Goal: Task Accomplishment & Management: Complete application form

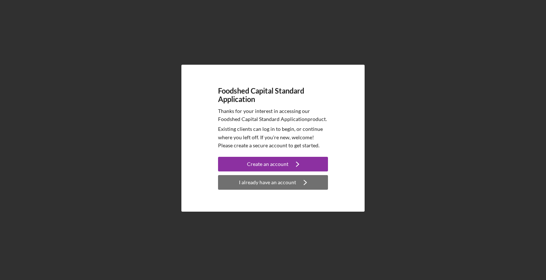
click at [281, 186] on div "I already have an account" at bounding box center [267, 182] width 57 height 15
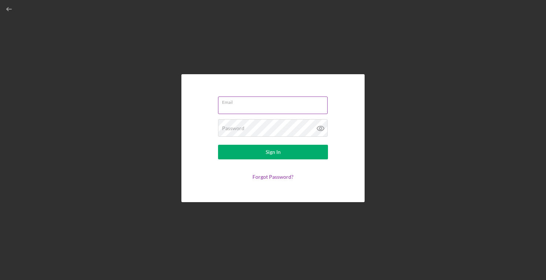
click at [246, 105] on input "Email" at bounding box center [272, 106] width 109 height 18
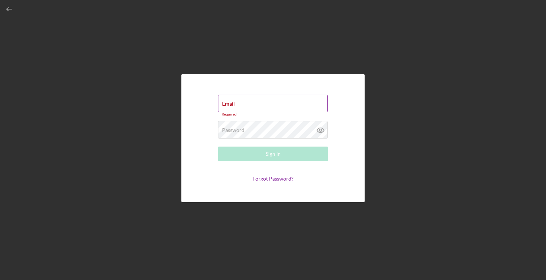
type input "[EMAIL_ADDRESS][PERSON_NAME][DOMAIN_NAME]"
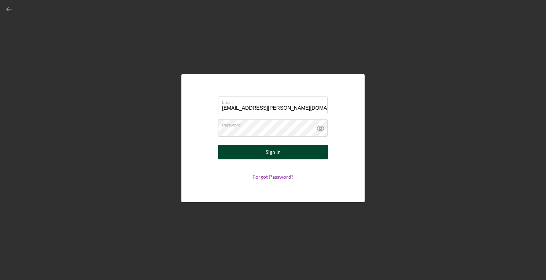
click at [272, 152] on div "Sign In" at bounding box center [272, 152] width 15 height 15
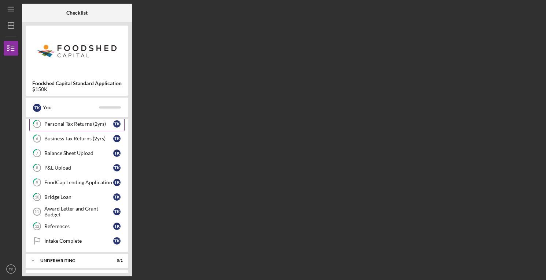
scroll to position [77, 0]
click at [71, 230] on link "12 References T K" at bounding box center [76, 226] width 95 height 15
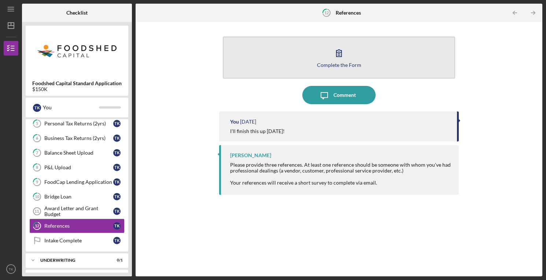
click at [333, 57] on icon "button" at bounding box center [339, 53] width 18 height 18
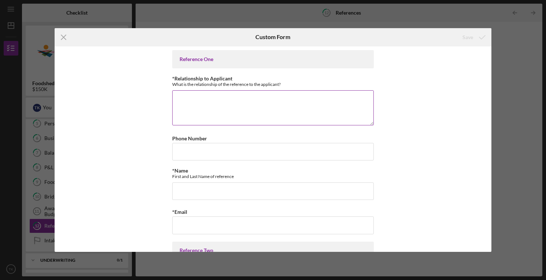
click at [258, 110] on textarea "*Relationship to Applicant" at bounding box center [272, 107] width 201 height 35
click at [175, 97] on textarea "Farmer and Community Member" at bounding box center [272, 107] width 201 height 35
click at [279, 100] on textarea "[PERSON_NAME] is one of our contributing farmer and Community Member" at bounding box center [272, 107] width 201 height 35
click at [281, 100] on textarea "[PERSON_NAME] is one of our contributing farmer and Community Member" at bounding box center [272, 107] width 201 height 35
click at [280, 100] on textarea "[PERSON_NAME] is one of our contributing farmer and Community Member" at bounding box center [272, 107] width 201 height 35
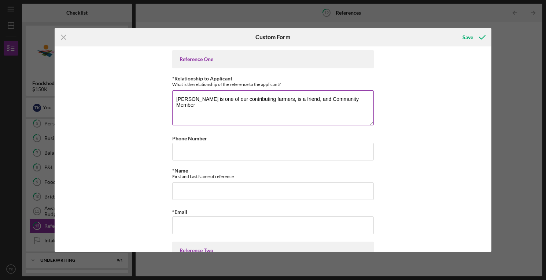
click at [324, 99] on textarea "[PERSON_NAME] is one of our contributing farmers, is a friend, and Community Me…" at bounding box center [272, 107] width 201 height 35
click at [351, 101] on textarea "[PERSON_NAME] is one of our contributing farmers, is a friend, and community Me…" at bounding box center [272, 107] width 201 height 35
click at [365, 100] on textarea "[PERSON_NAME] is one of our contributing farmers, is a friend, and community me…" at bounding box center [272, 107] width 201 height 35
type textarea "[PERSON_NAME] is one of our contributing farmers, is a friend, and community me…"
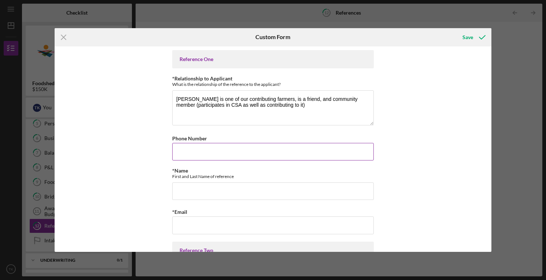
click at [265, 144] on input "Phone Number" at bounding box center [272, 152] width 201 height 18
paste input "[PHONE_NUMBER]"
type input "[PHONE_NUMBER]"
click at [189, 193] on input "*Name" at bounding box center [272, 192] width 201 height 18
type input "[PERSON_NAME]"
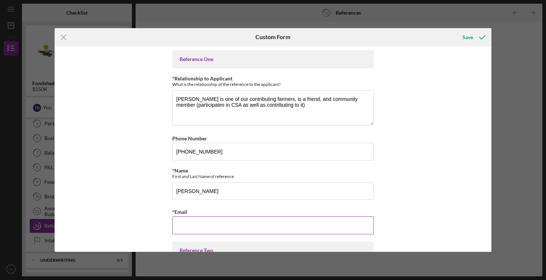
click at [189, 227] on input "*Email" at bounding box center [272, 226] width 201 height 18
paste input "[PERSON_NAME][EMAIL_ADDRESS][PERSON_NAME][DOMAIN_NAME]"
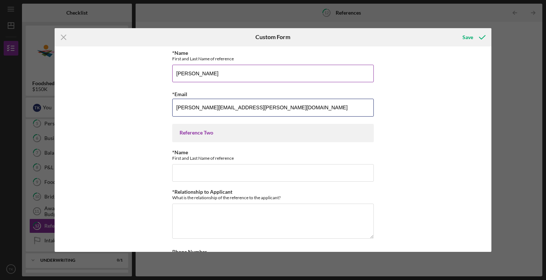
scroll to position [122, 0]
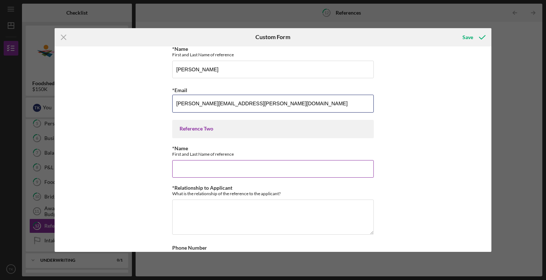
type input "[PERSON_NAME][EMAIL_ADDRESS][PERSON_NAME][DOMAIN_NAME]"
click at [201, 169] on input "*Name" at bounding box center [272, 169] width 201 height 18
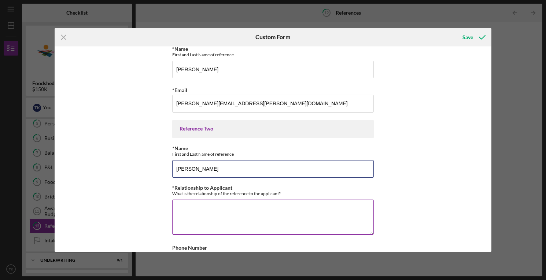
type input "[PERSON_NAME]"
click at [200, 215] on textarea "*Relationship to Applicant" at bounding box center [272, 217] width 201 height 35
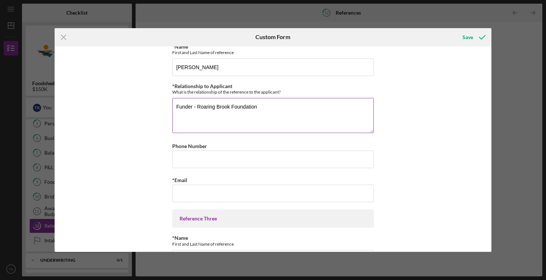
scroll to position [227, 0]
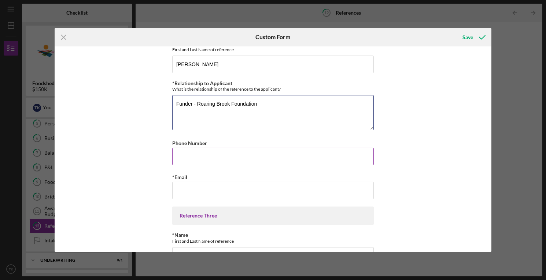
type textarea "Funder - Roaring Brook Foundation"
click at [205, 163] on input "Phone Number" at bounding box center [272, 157] width 201 height 18
type input "[PHONE_NUMBER]"
click at [257, 104] on textarea "Funder - Roaring Brook Foundation" at bounding box center [272, 112] width 201 height 35
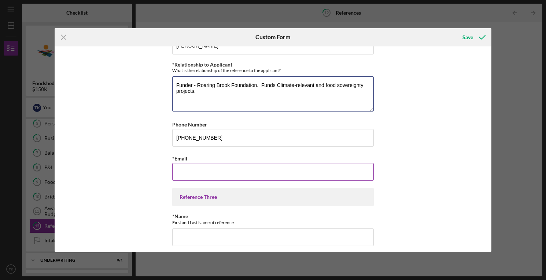
type textarea "Funder - Roaring Brook Foundation. Funds Climate-relevant and food sovereignty …"
click at [196, 170] on input "*Email" at bounding box center [272, 172] width 201 height 18
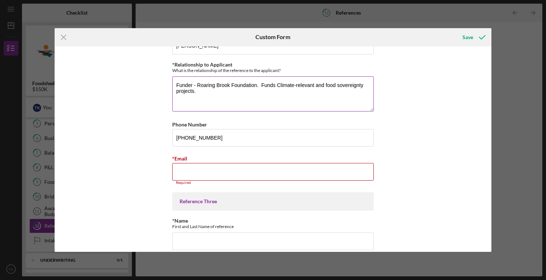
paste input "[PERSON_NAME] <[EMAIL_ADDRESS][DOMAIN_NAME]>"
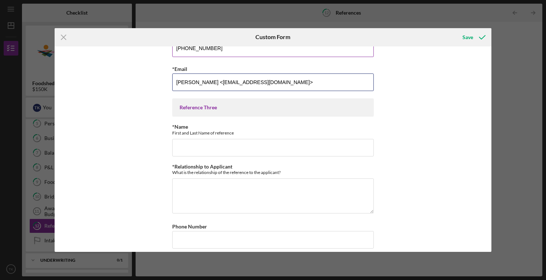
scroll to position [353, 0]
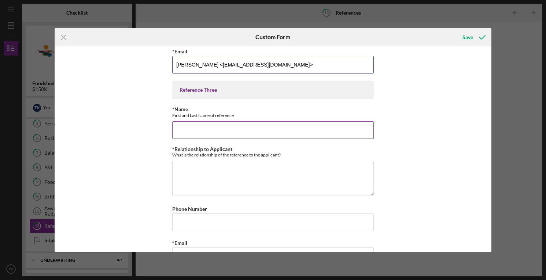
type input "[PERSON_NAME] <[EMAIL_ADDRESS][DOMAIN_NAME]>"
click at [204, 128] on input "*Name" at bounding box center [272, 131] width 201 height 18
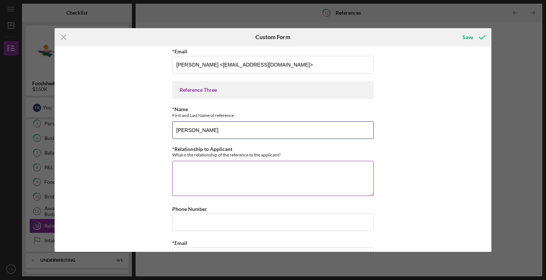
type input "[PERSON_NAME]"
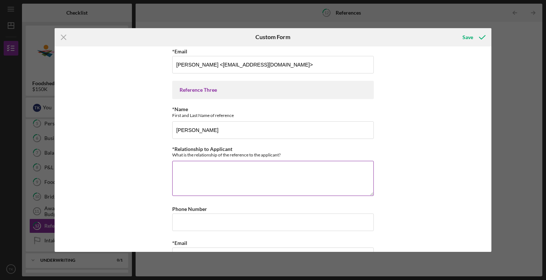
click at [195, 183] on textarea "*Relationship to Applicant" at bounding box center [272, 178] width 201 height 35
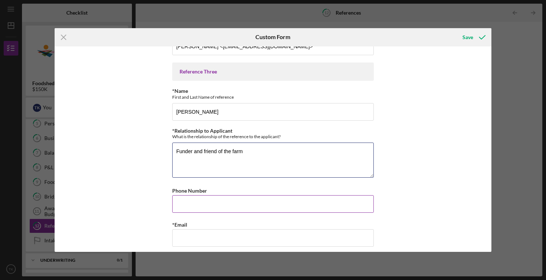
scroll to position [372, 0]
type textarea "Funder and friend of the farm"
click at [180, 201] on input "Phone Number" at bounding box center [272, 204] width 201 height 18
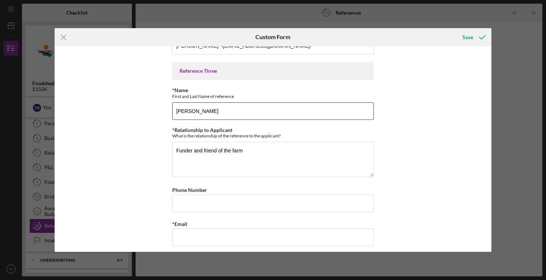
drag, startPoint x: 204, startPoint y: 114, endPoint x: 165, endPoint y: 110, distance: 39.7
click at [165, 110] on div "Reference One *Relationship to Applicant What is the relationship of the refere…" at bounding box center [273, 149] width 436 height 206
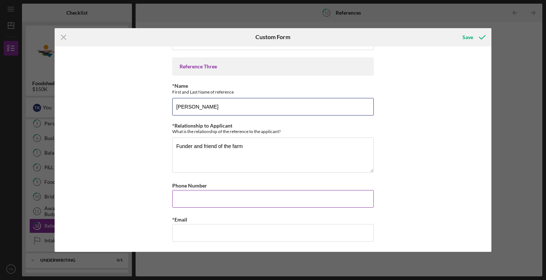
type input "[PERSON_NAME]"
click at [197, 198] on input "Phone Number" at bounding box center [272, 199] width 201 height 18
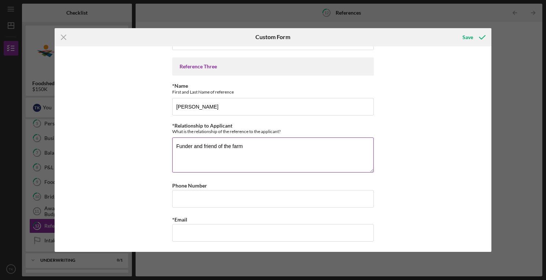
click at [190, 148] on textarea "Funder and friend of the farm" at bounding box center [272, 155] width 201 height 35
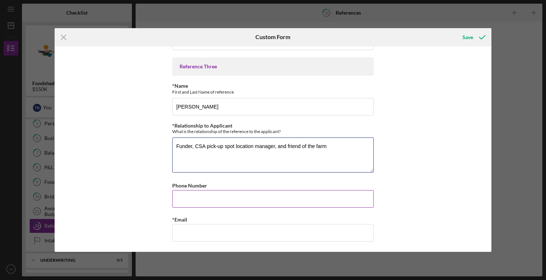
type textarea "Funder, CSA pick-up spot location manager, and friend of the farm"
click at [186, 197] on input "Phone Number" at bounding box center [272, 199] width 201 height 18
type input "[PHONE_NUMBER]"
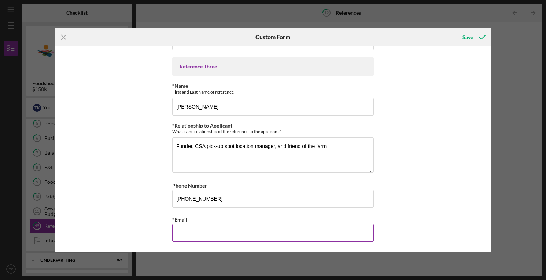
click at [194, 230] on input "*Email" at bounding box center [272, 233] width 201 height 18
paste input "[PERSON_NAME] <[EMAIL_ADDRESS][DOMAIN_NAME]>"
type input "[PERSON_NAME] <[EMAIL_ADDRESS][DOMAIN_NAME]>"
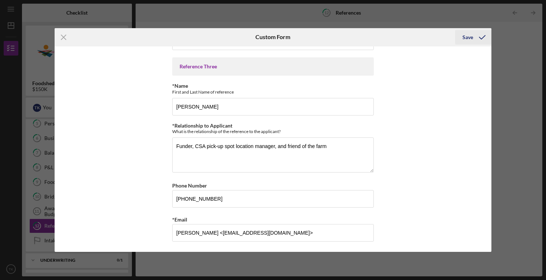
click at [469, 37] on div "Save" at bounding box center [467, 37] width 11 height 15
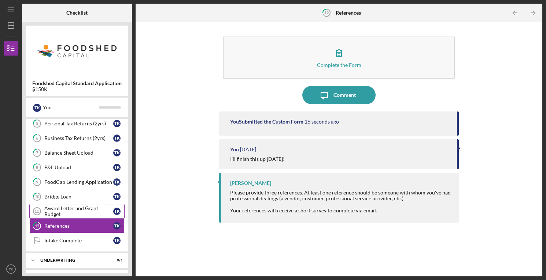
click at [85, 208] on div "Award Letter and Grant Budget" at bounding box center [78, 212] width 69 height 12
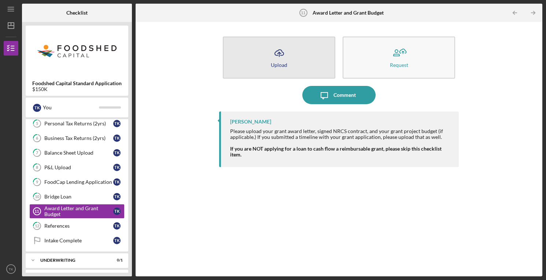
click at [286, 56] on icon "Icon/Upload" at bounding box center [279, 53] width 18 height 18
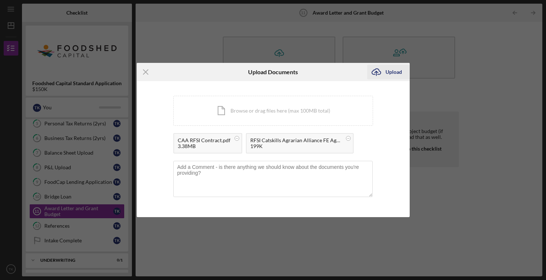
click at [390, 70] on div "Upload" at bounding box center [393, 72] width 16 height 15
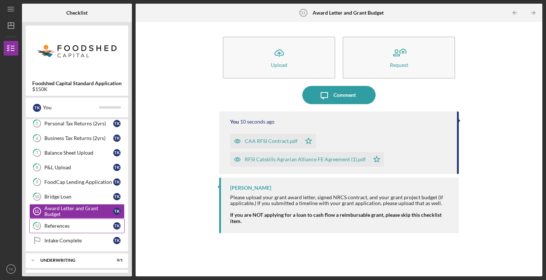
click at [64, 229] on link "12 References T K" at bounding box center [76, 226] width 95 height 15
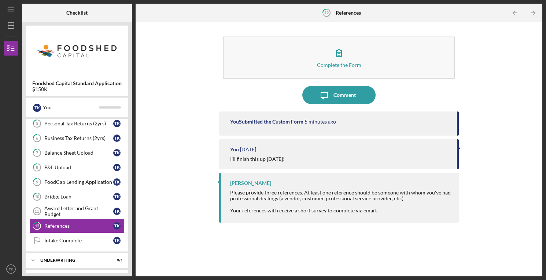
click at [174, 182] on div "Complete the Form Form Icon/Message Comment You Submitted the Custom Form 5 min…" at bounding box center [338, 150] width 399 height 248
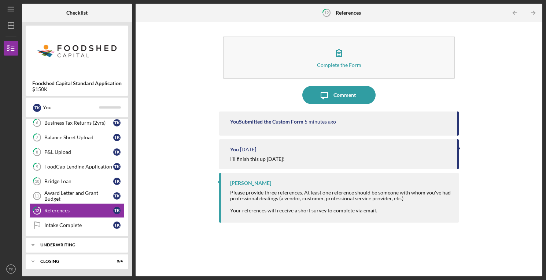
click at [93, 245] on div "Underwriting" at bounding box center [79, 245] width 79 height 4
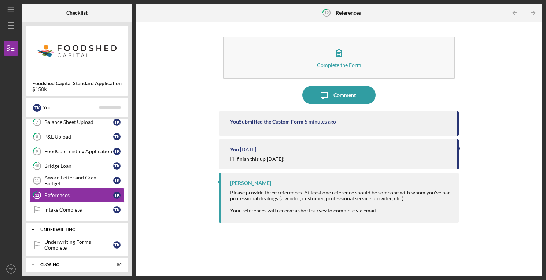
scroll to position [111, 0]
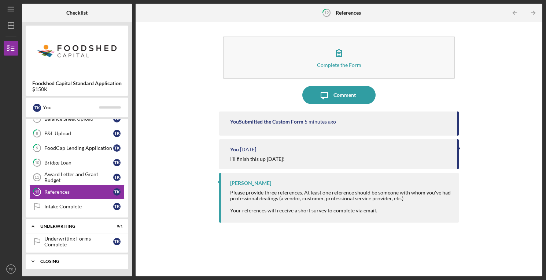
click at [88, 258] on div "Icon/Expander Closing 0 / 4" at bounding box center [77, 261] width 103 height 15
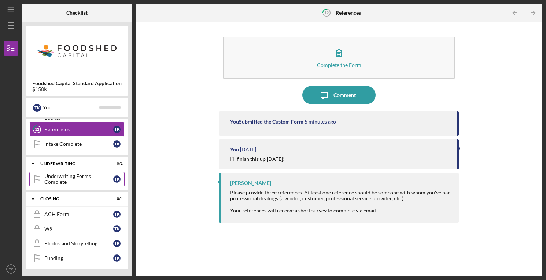
click at [85, 179] on div "Underwriting Forms Complete" at bounding box center [78, 180] width 69 height 12
